Goal: Task Accomplishment & Management: Manage account settings

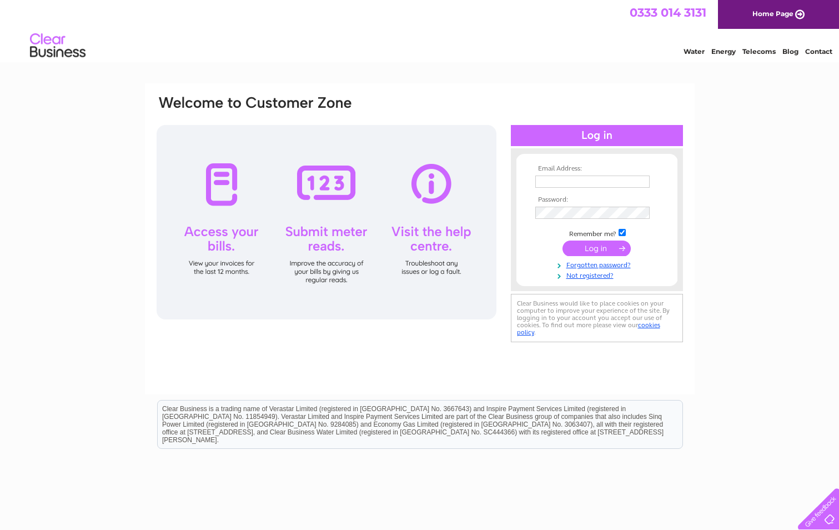
type input "[PERSON_NAME][EMAIL_ADDRESS][DOMAIN_NAME]"
click at [598, 246] on input "submit" at bounding box center [596, 248] width 68 height 16
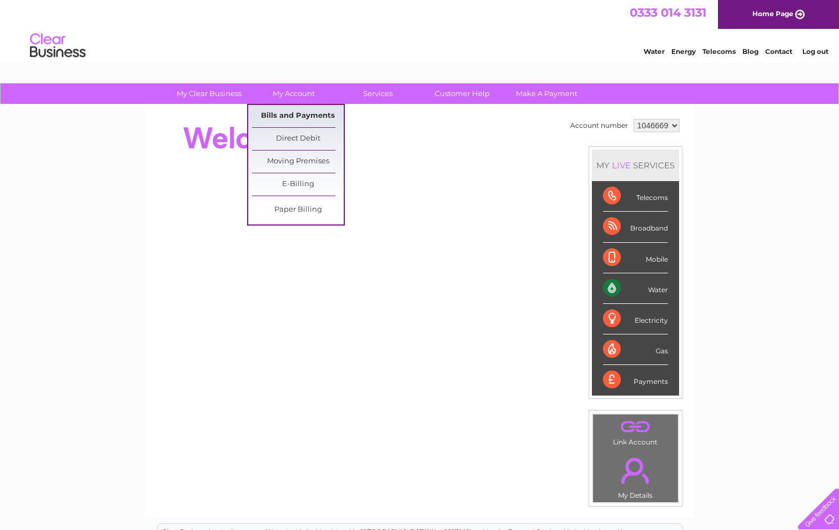
click at [300, 117] on link "Bills and Payments" at bounding box center [298, 116] width 92 height 22
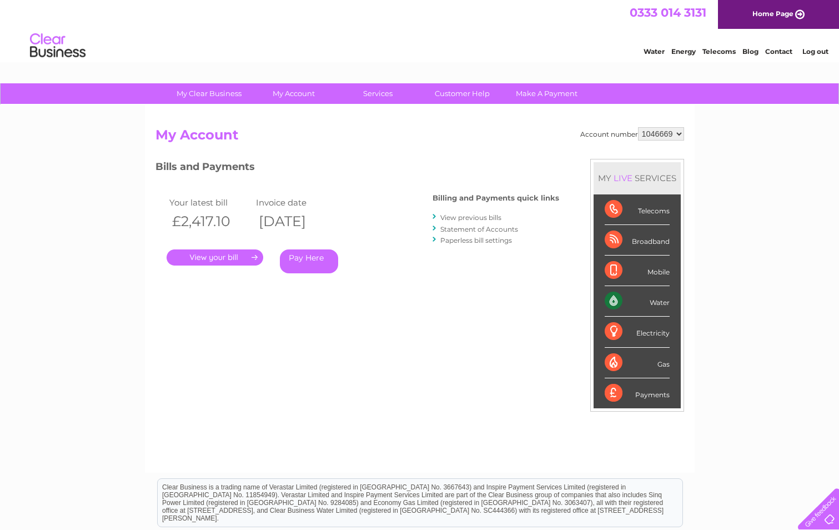
click at [224, 254] on link "." at bounding box center [215, 257] width 97 height 16
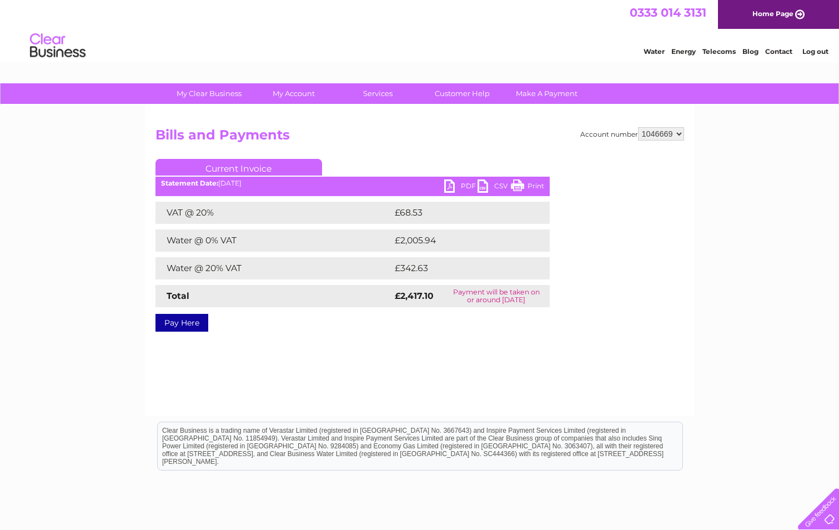
click at [448, 182] on link "PDF" at bounding box center [460, 187] width 33 height 16
